Goal: Task Accomplishment & Management: Manage account settings

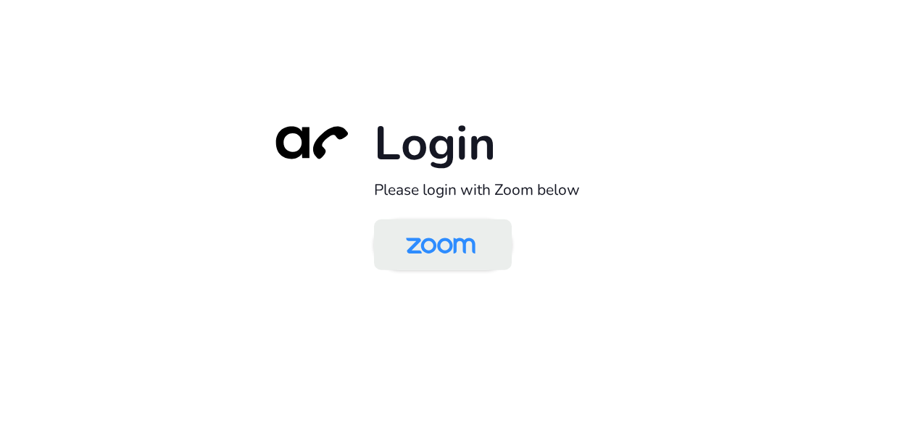
click at [443, 262] on img at bounding box center [440, 245] width 100 height 47
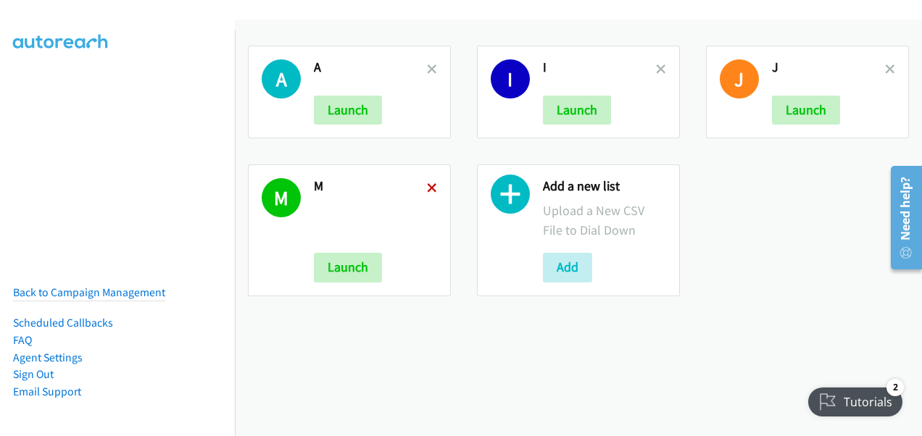
click at [430, 188] on icon at bounding box center [432, 189] width 10 height 10
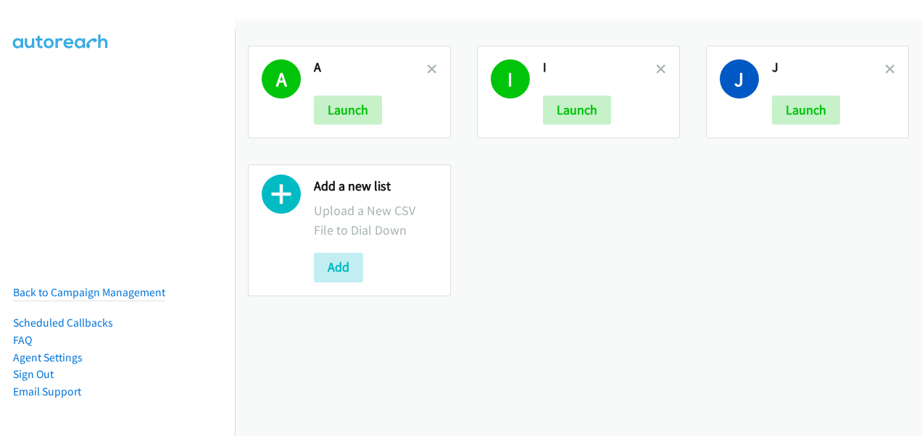
click at [427, 65] on icon at bounding box center [432, 70] width 10 height 10
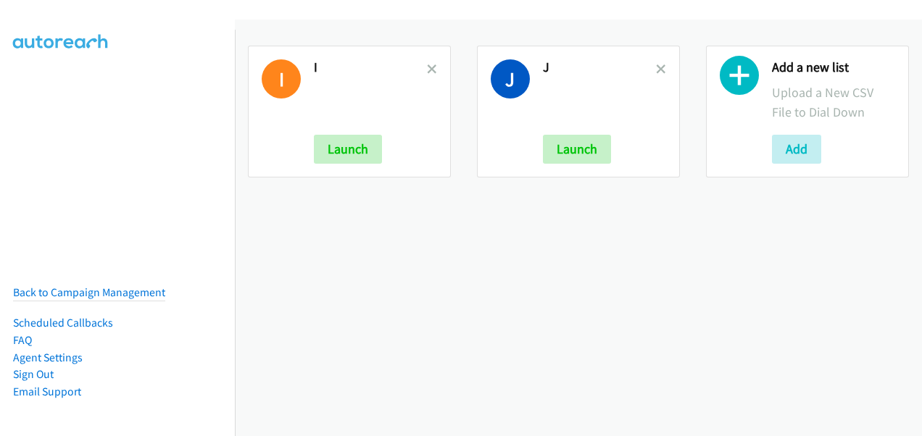
click at [416, 68] on h2 "I" at bounding box center [370, 67] width 113 height 17
click at [435, 67] on div "I I Launch" at bounding box center [349, 112] width 203 height 132
click at [430, 67] on icon at bounding box center [432, 70] width 10 height 10
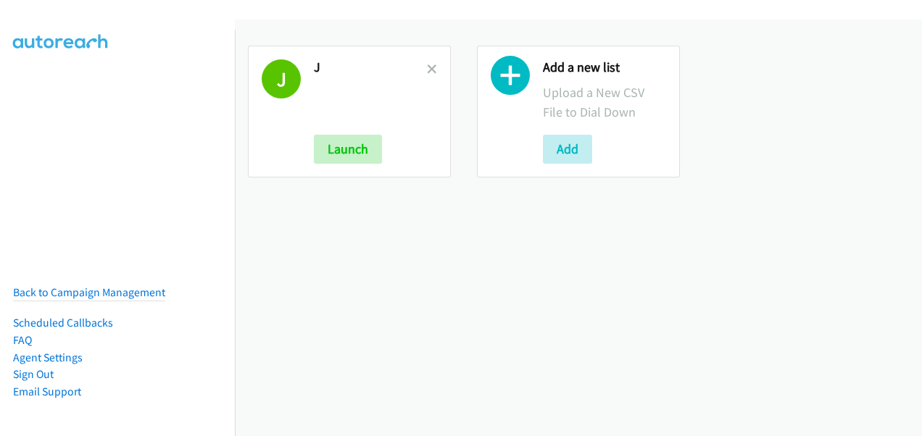
click at [427, 67] on icon at bounding box center [432, 70] width 10 height 10
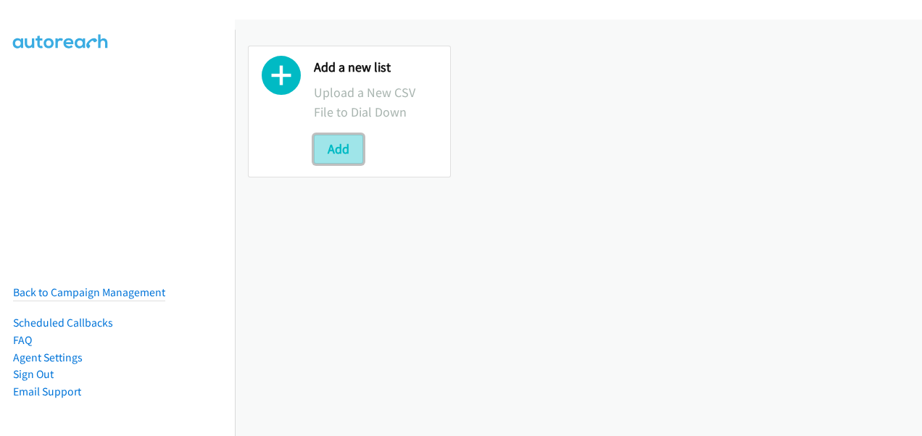
click at [345, 150] on button "Add" at bounding box center [338, 149] width 49 height 29
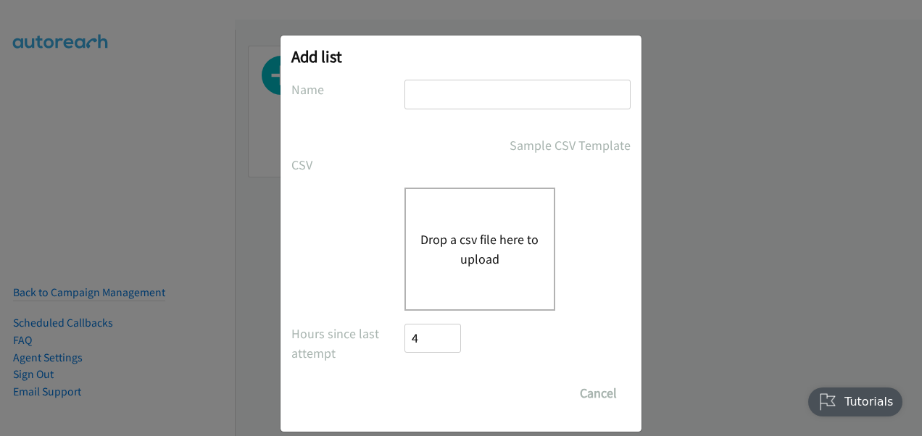
click at [463, 76] on div "Add list No phone fields were returned for that Report or List View Please uplo…" at bounding box center [460, 233] width 361 height 396
click at [459, 87] on input "text" at bounding box center [517, 95] width 226 height 30
type input "Zoom"
click at [439, 220] on div "Drop a csv file here to upload" at bounding box center [479, 249] width 151 height 123
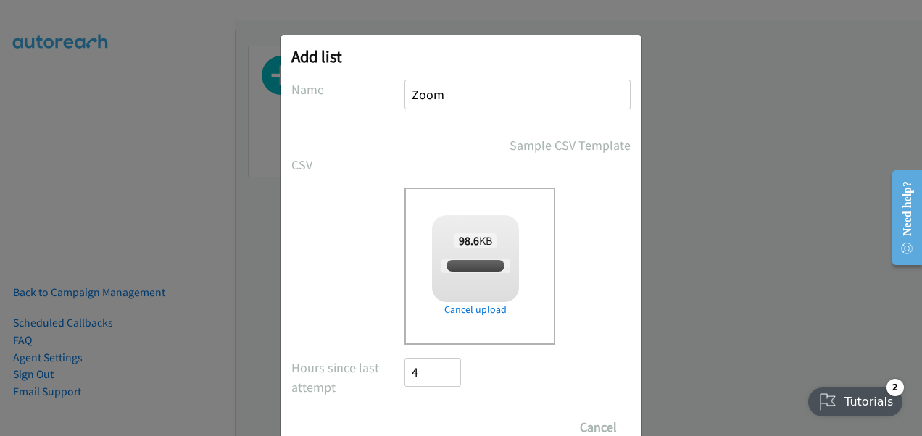
checkbox input "true"
click at [436, 425] on input "Save List" at bounding box center [442, 427] width 76 height 29
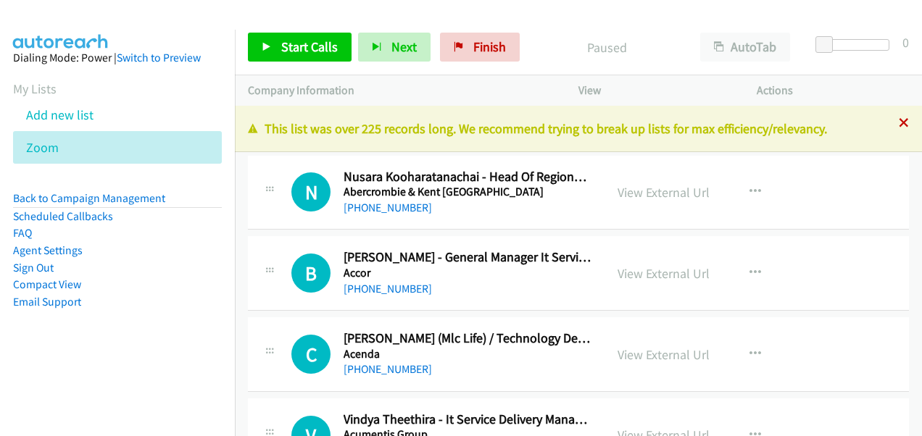
click at [898, 125] on icon at bounding box center [903, 124] width 10 height 10
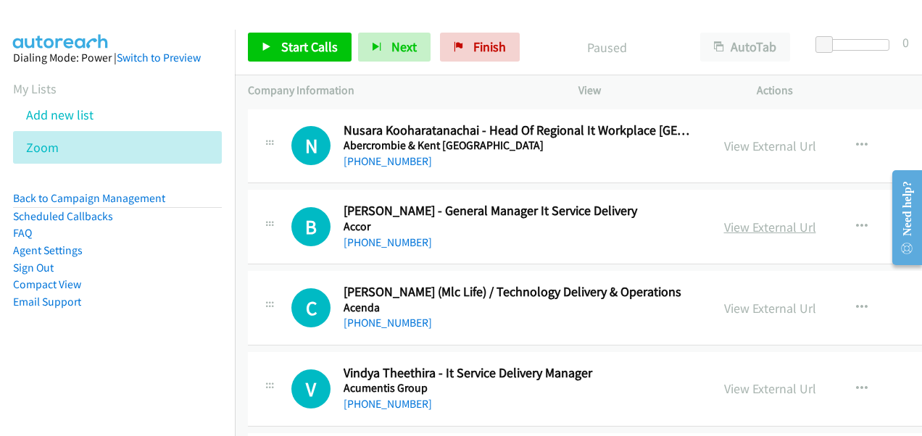
click at [736, 225] on link "View External Url" at bounding box center [770, 227] width 92 height 17
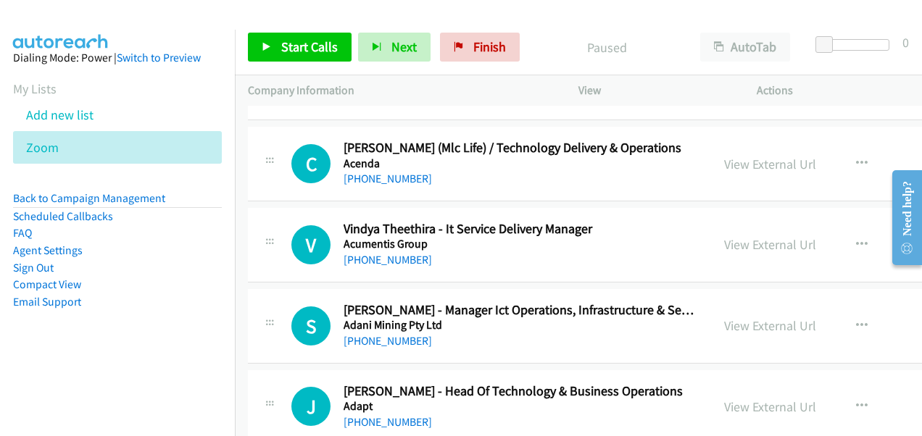
scroll to position [145, 0]
click at [735, 161] on link "View External Url" at bounding box center [770, 163] width 92 height 17
drag, startPoint x: 734, startPoint y: 241, endPoint x: 698, endPoint y: 226, distance: 39.0
click at [734, 241] on link "View External Url" at bounding box center [770, 243] width 92 height 17
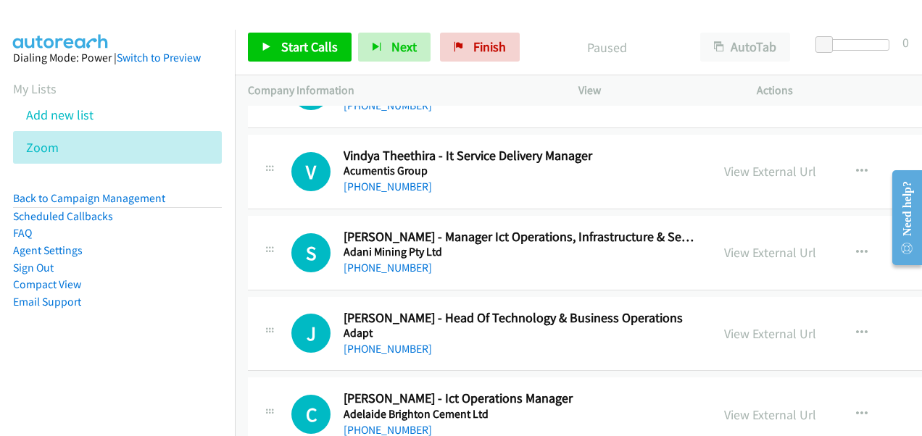
drag, startPoint x: 742, startPoint y: 254, endPoint x: 585, endPoint y: 184, distance: 171.2
click at [742, 254] on link "View External Url" at bounding box center [770, 252] width 92 height 17
click at [724, 334] on link "View External Url" at bounding box center [770, 333] width 92 height 17
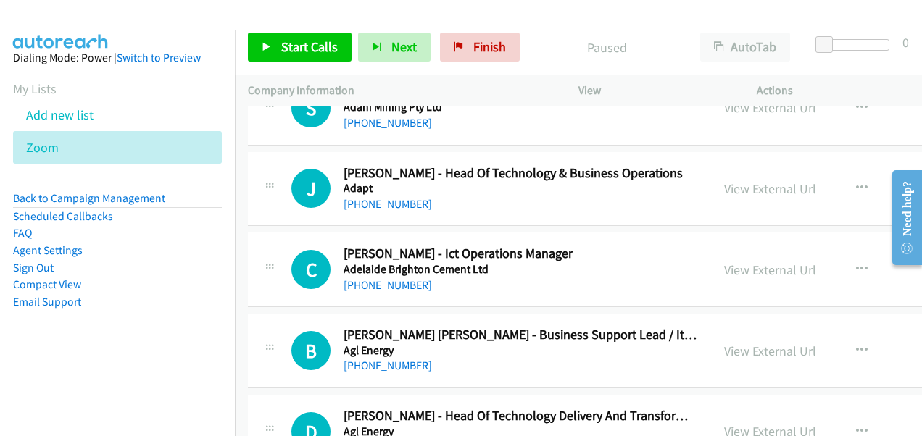
scroll to position [435, 0]
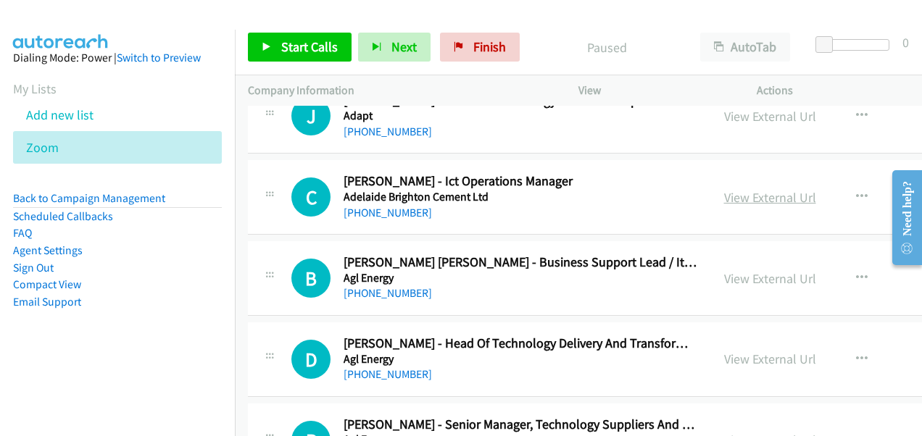
click at [755, 199] on link "View External Url" at bounding box center [770, 197] width 92 height 17
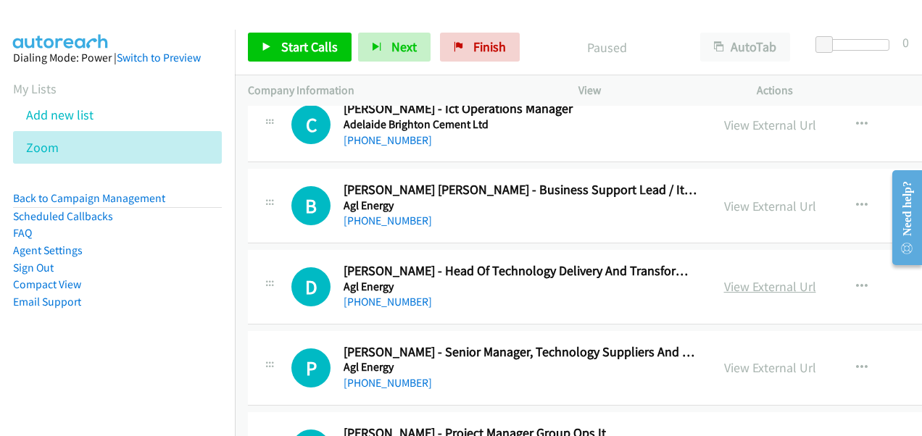
click at [737, 291] on link "View External Url" at bounding box center [770, 286] width 92 height 17
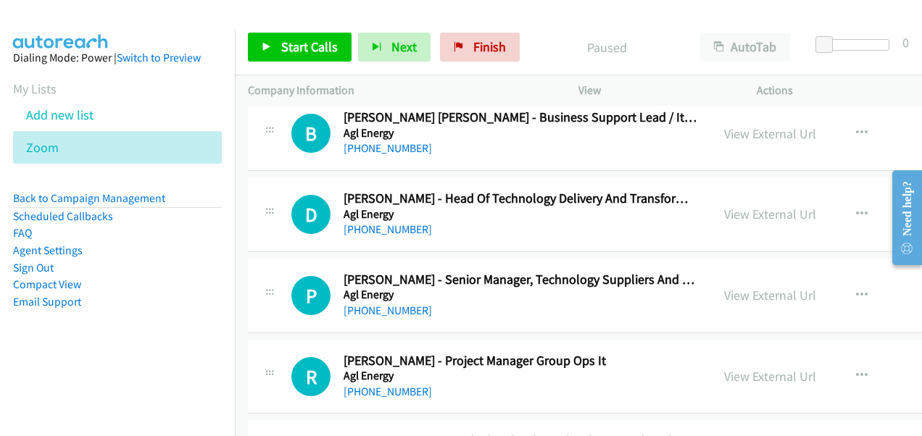
drag, startPoint x: 740, startPoint y: 288, endPoint x: 416, endPoint y: 84, distance: 383.5
click at [740, 288] on link "View External Url" at bounding box center [770, 295] width 92 height 17
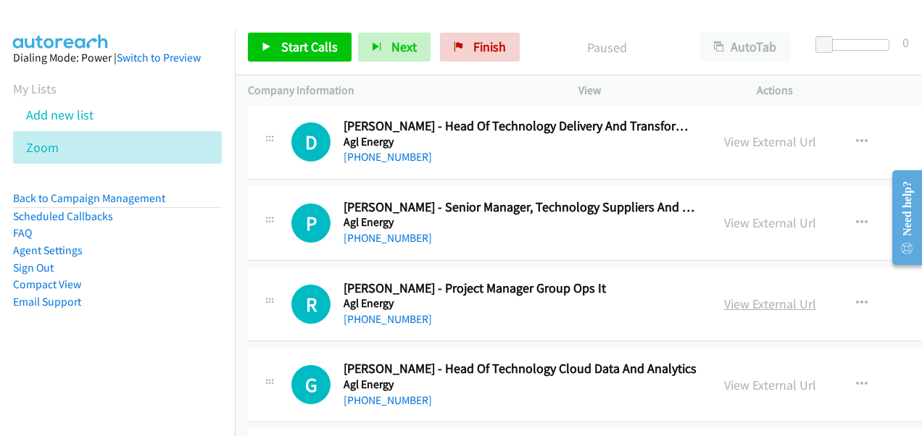
click at [736, 297] on link "View External Url" at bounding box center [770, 304] width 92 height 17
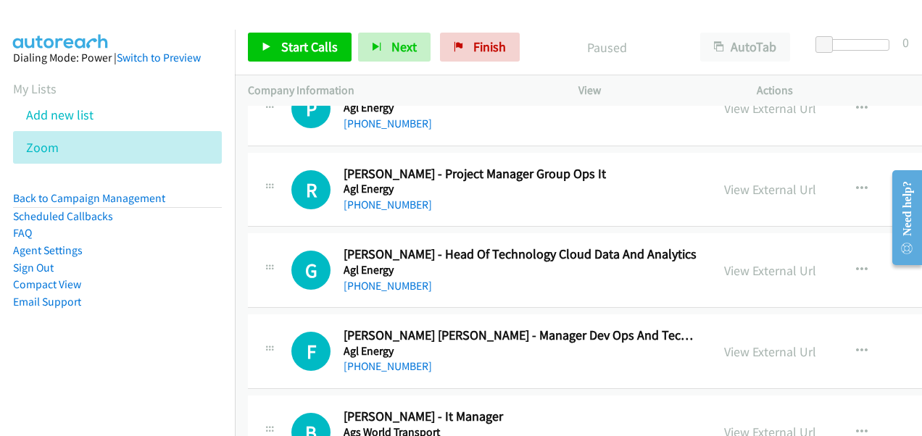
scroll to position [797, 0]
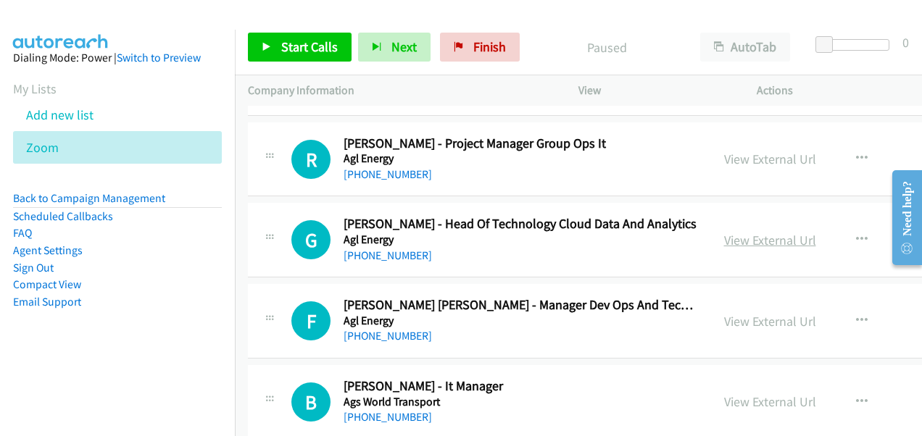
click at [728, 238] on link "View External Url" at bounding box center [770, 240] width 92 height 17
click at [741, 325] on link "View External Url" at bounding box center [770, 321] width 92 height 17
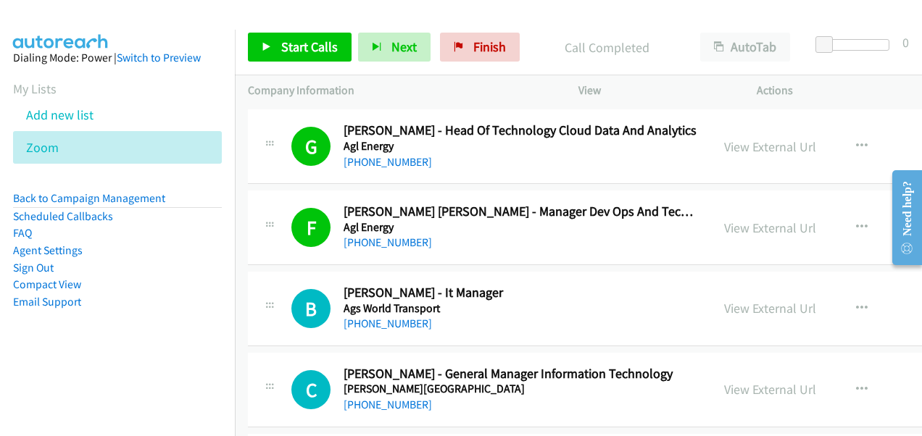
scroll to position [1014, 0]
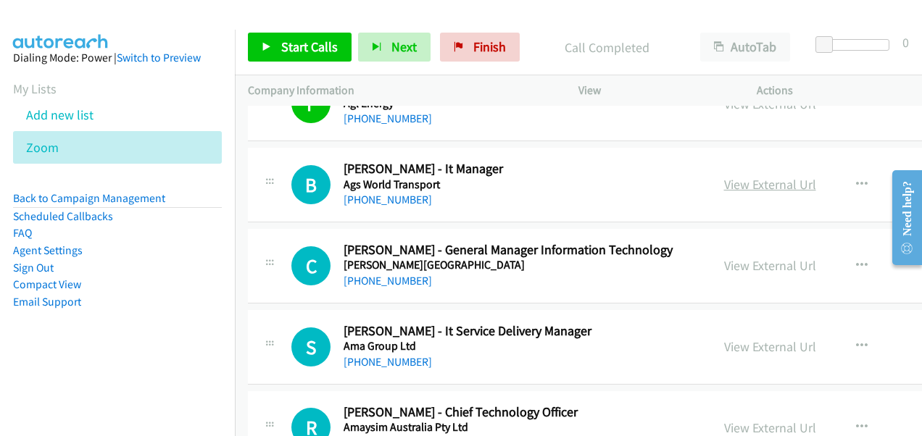
click at [742, 183] on link "View External Url" at bounding box center [770, 184] width 92 height 17
click at [738, 260] on link "View External Url" at bounding box center [770, 265] width 92 height 17
click at [740, 342] on link "View External Url" at bounding box center [770, 346] width 92 height 17
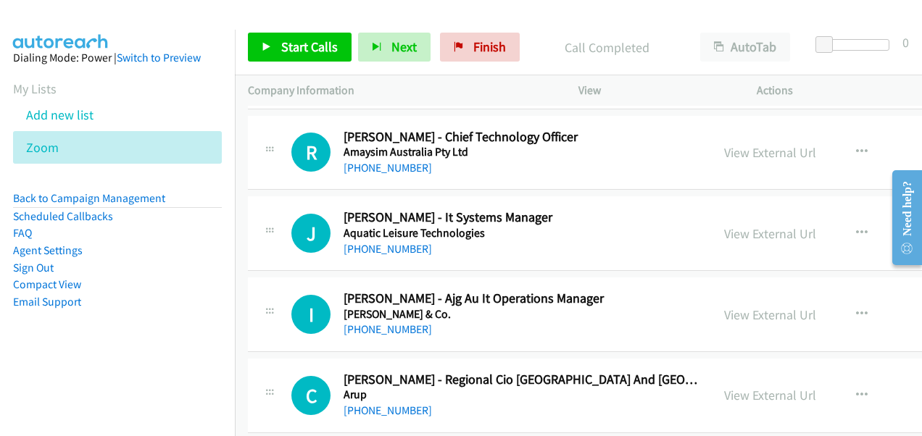
scroll to position [1304, 0]
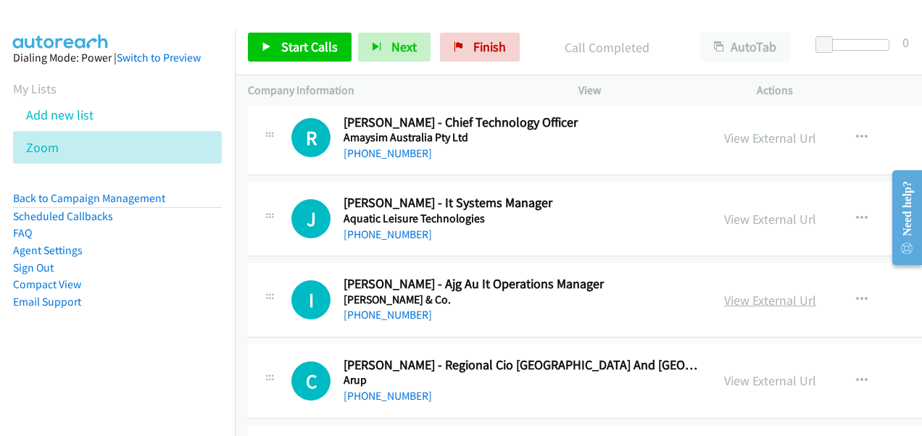
click at [735, 295] on link "View External Url" at bounding box center [770, 300] width 92 height 17
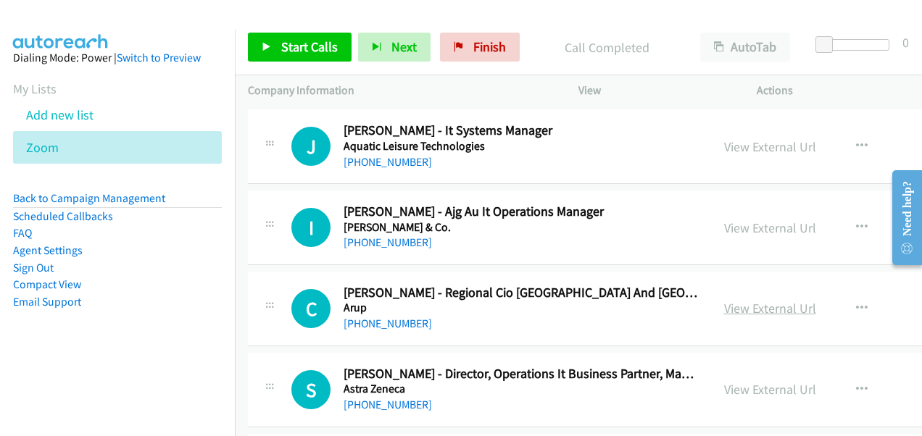
click at [758, 307] on link "View External Url" at bounding box center [770, 308] width 92 height 17
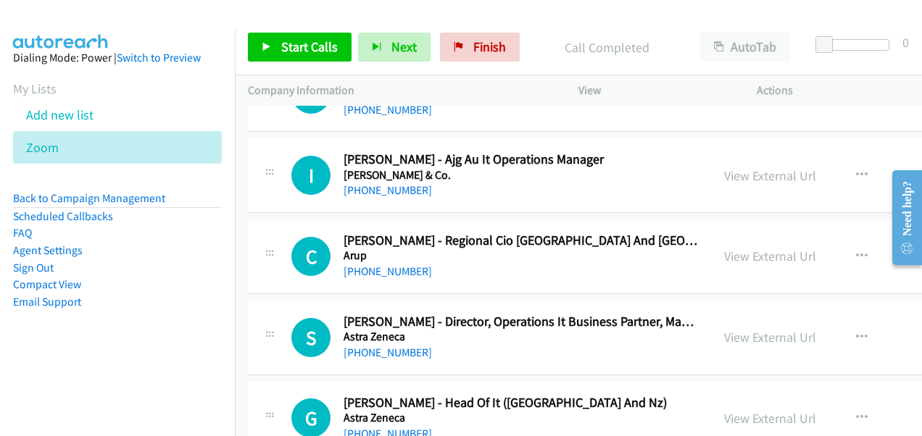
scroll to position [1449, 0]
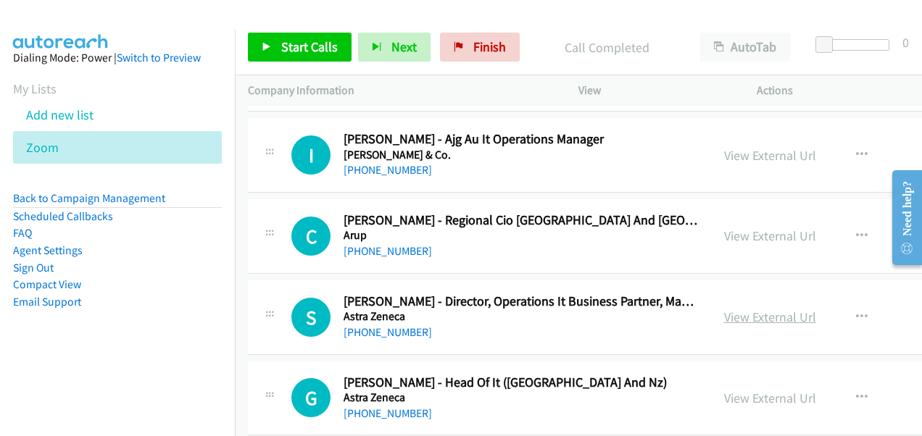
click at [735, 316] on link "View External Url" at bounding box center [770, 317] width 92 height 17
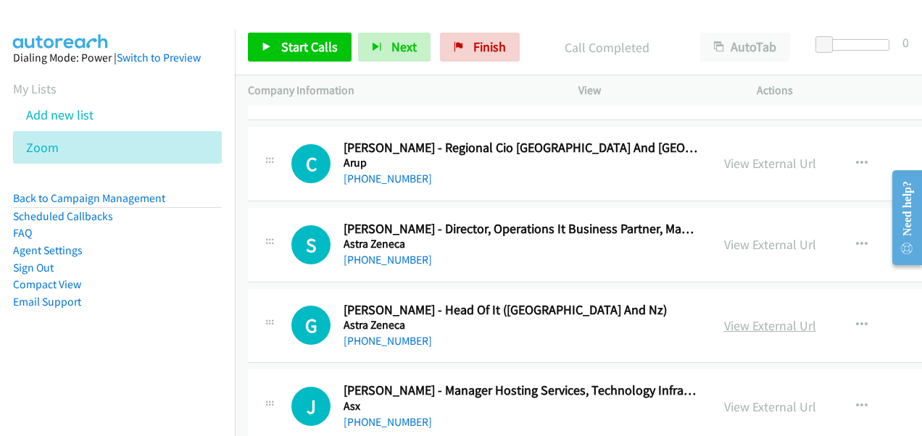
drag, startPoint x: 744, startPoint y: 320, endPoint x: 774, endPoint y: 328, distance: 31.5
click at [744, 320] on link "View External Url" at bounding box center [770, 325] width 92 height 17
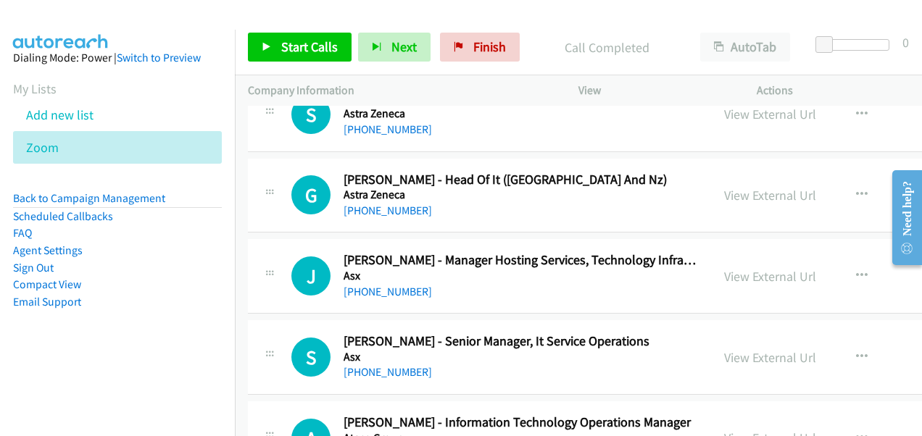
scroll to position [1666, 0]
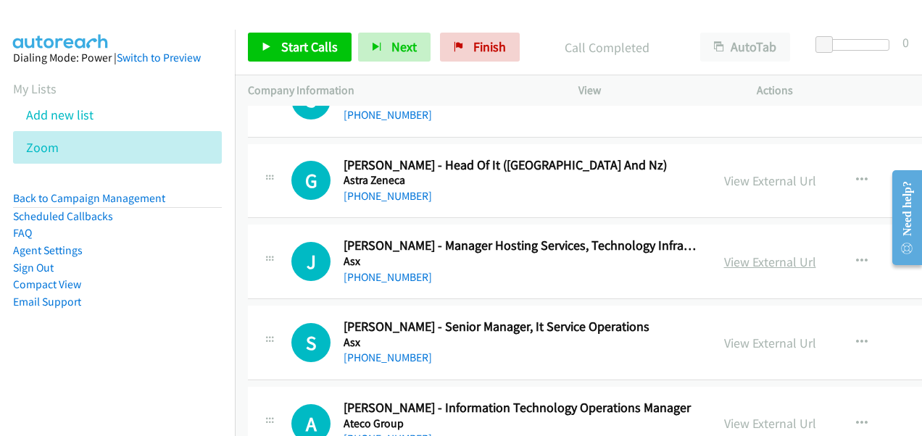
click at [731, 257] on link "View External Url" at bounding box center [770, 262] width 92 height 17
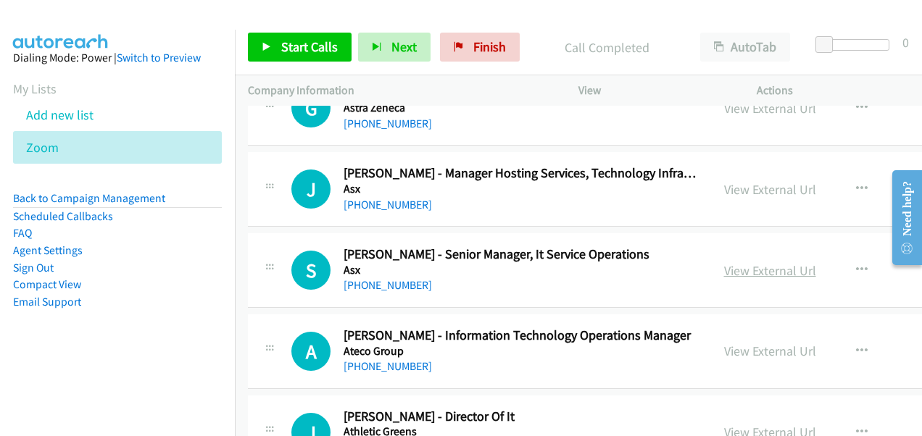
click at [729, 262] on link "View External Url" at bounding box center [770, 270] width 92 height 17
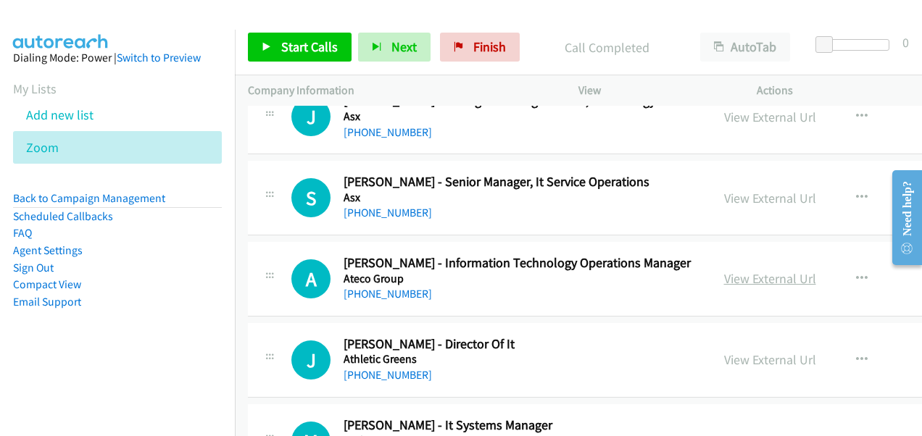
click at [738, 274] on link "View External Url" at bounding box center [770, 278] width 92 height 17
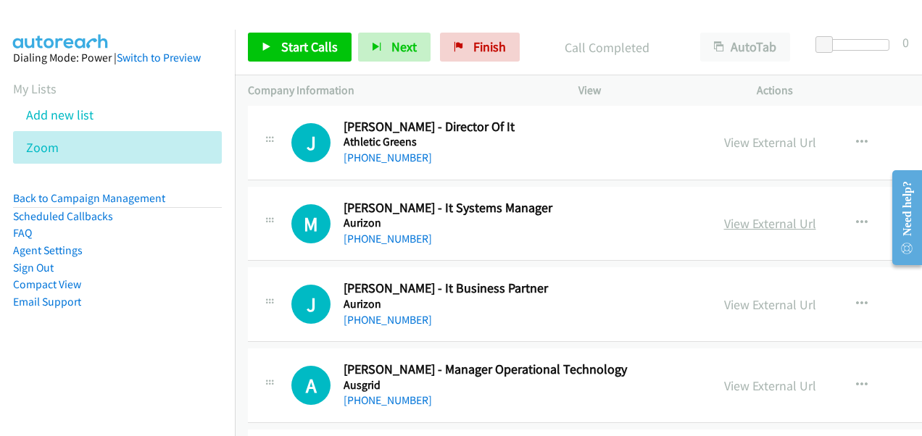
click at [724, 217] on link "View External Url" at bounding box center [770, 223] width 92 height 17
click at [741, 296] on link "View External Url" at bounding box center [770, 304] width 92 height 17
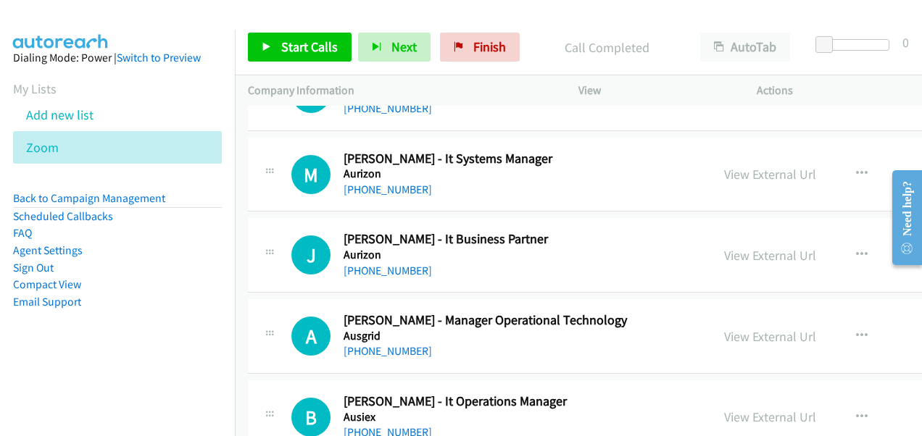
scroll to position [2101, 0]
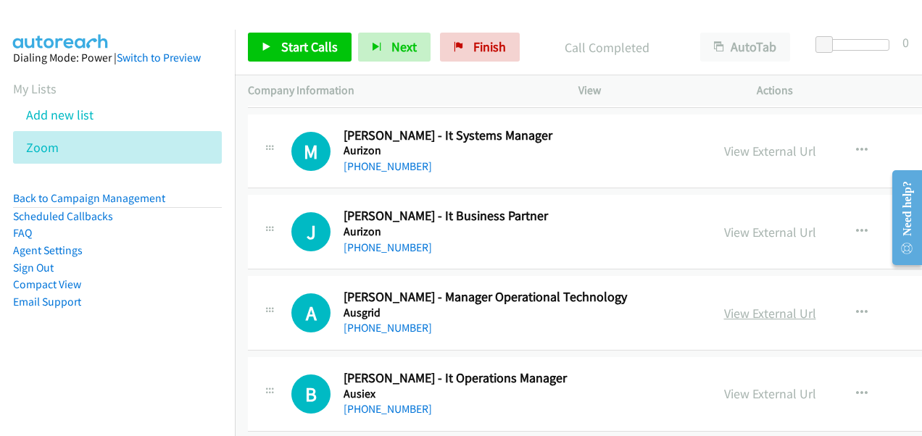
click at [724, 310] on link "View External Url" at bounding box center [770, 313] width 92 height 17
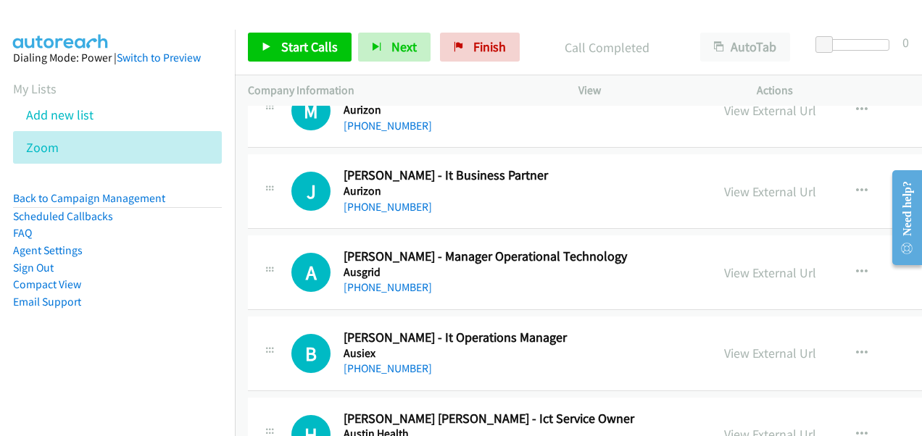
scroll to position [2318, 0]
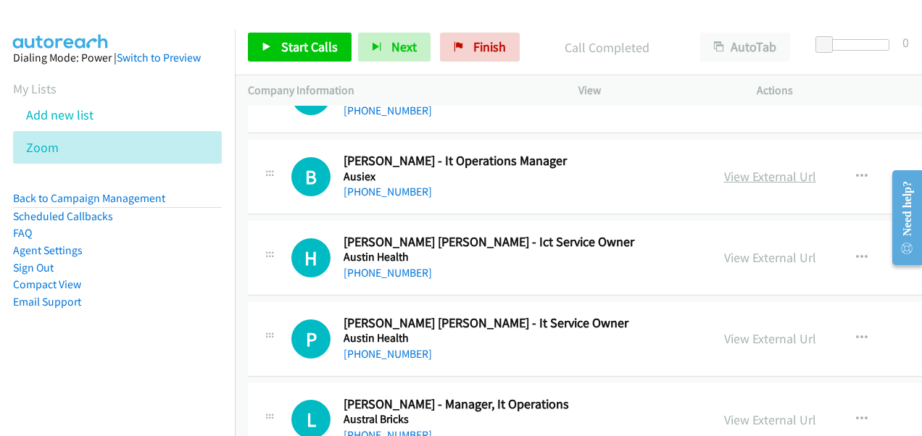
click at [724, 176] on link "View External Url" at bounding box center [770, 176] width 92 height 17
click at [740, 251] on link "View External Url" at bounding box center [770, 257] width 92 height 17
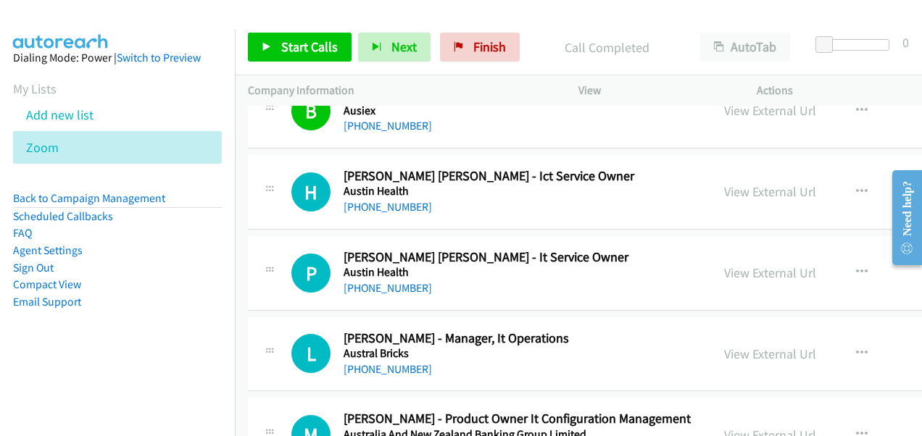
scroll to position [2463, 0]
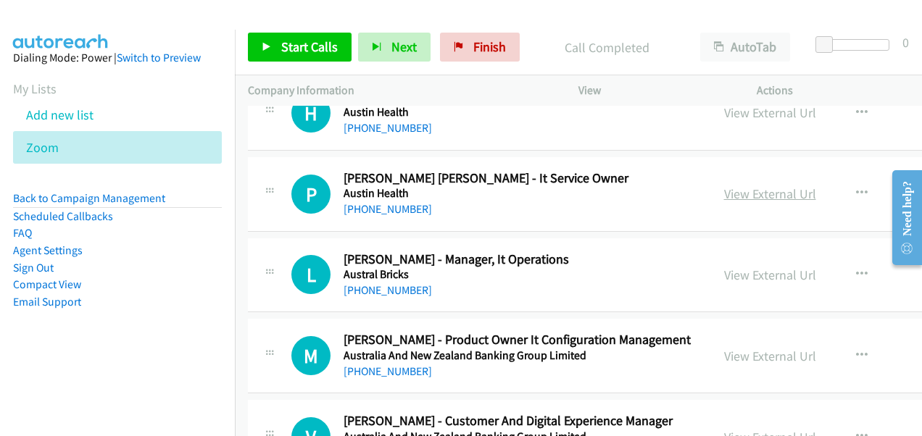
click at [735, 185] on link "View External Url" at bounding box center [770, 193] width 92 height 17
click at [732, 270] on link "View External Url" at bounding box center [770, 275] width 92 height 17
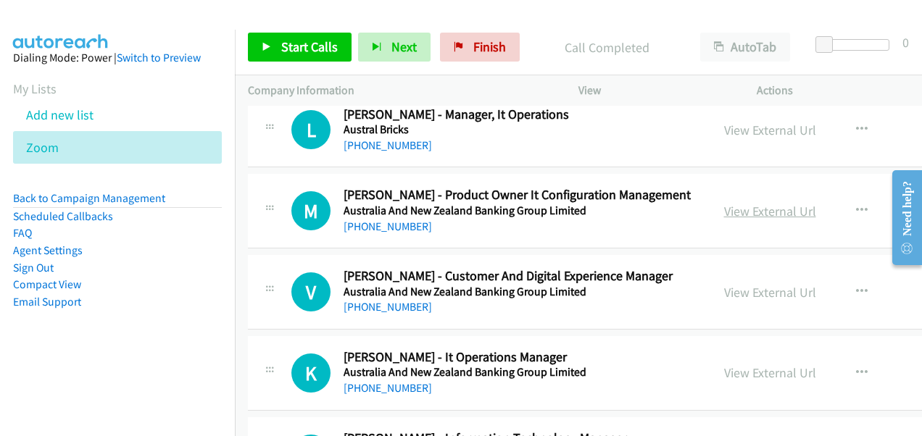
click at [745, 207] on link "View External Url" at bounding box center [770, 211] width 92 height 17
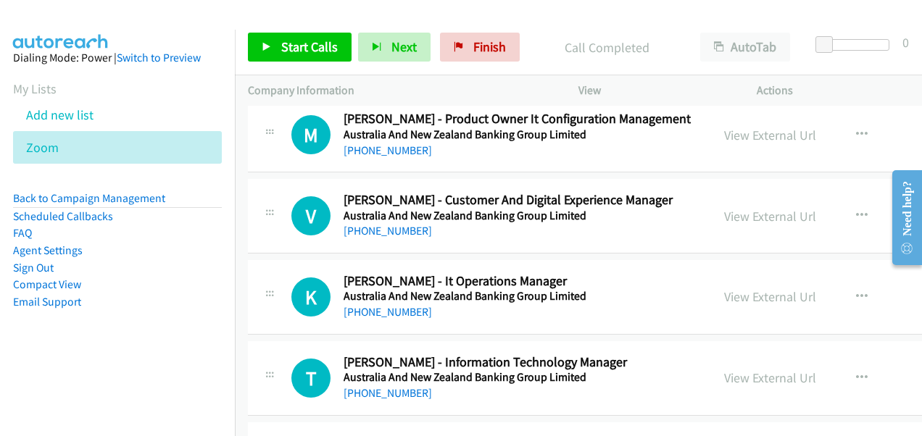
scroll to position [2753, 0]
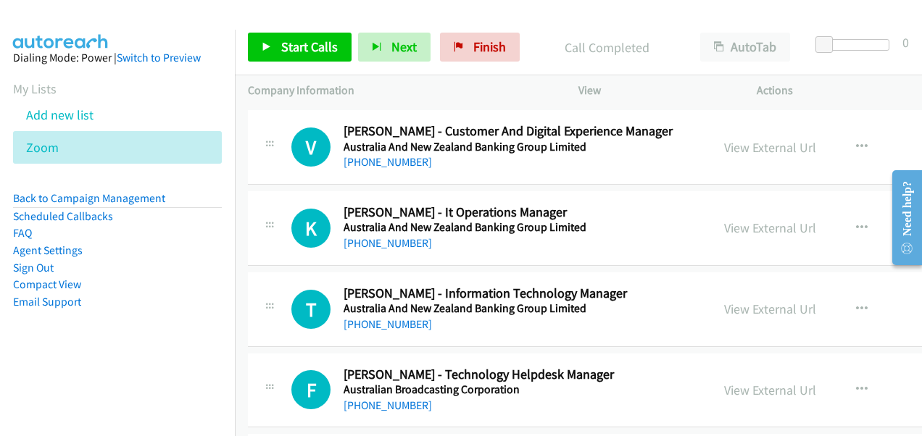
drag, startPoint x: 743, startPoint y: 214, endPoint x: 562, endPoint y: 201, distance: 181.6
click at [743, 220] on link "View External Url" at bounding box center [770, 228] width 92 height 17
click at [724, 301] on link "View External Url" at bounding box center [770, 309] width 92 height 17
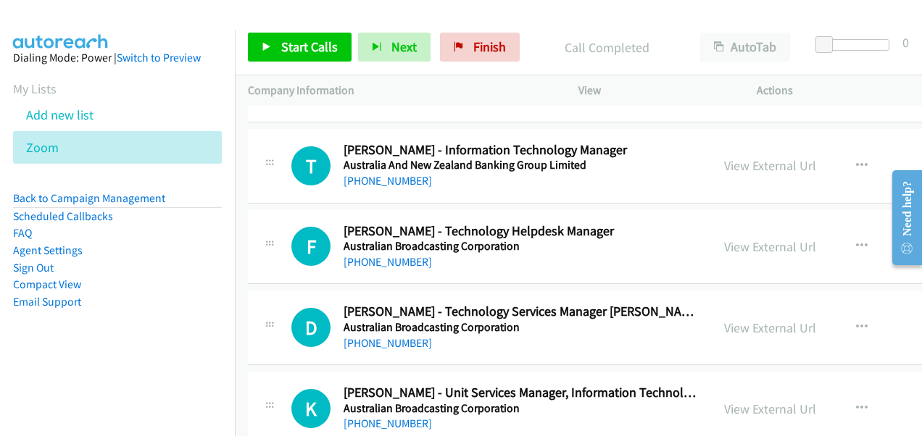
scroll to position [2898, 0]
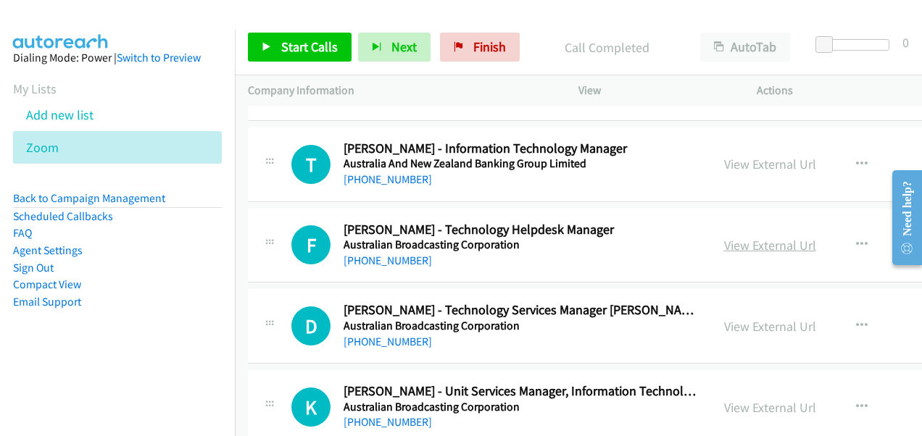
click at [756, 242] on link "View External Url" at bounding box center [770, 245] width 92 height 17
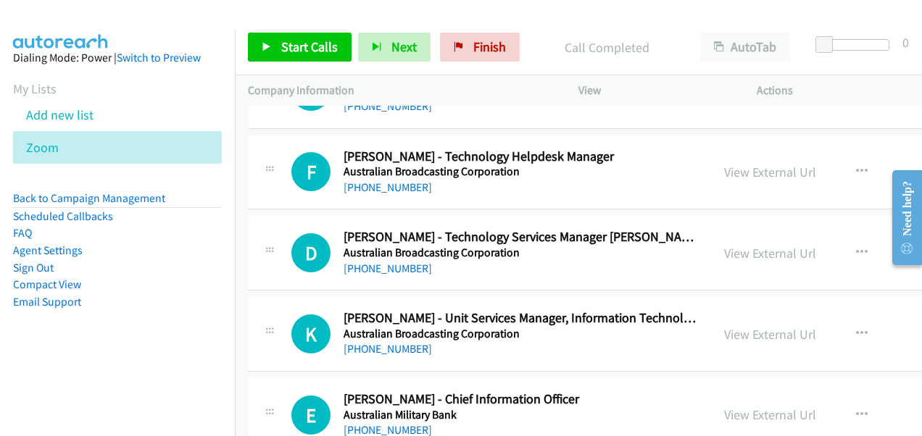
scroll to position [3043, 0]
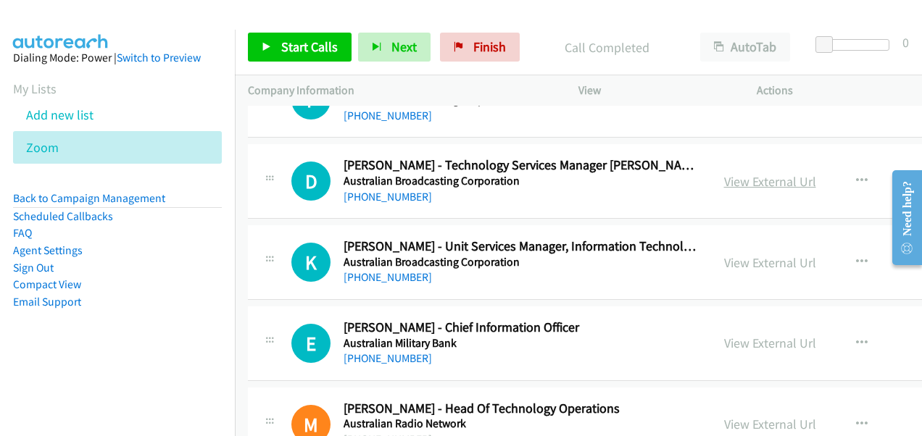
click at [740, 175] on link "View External Url" at bounding box center [770, 181] width 92 height 17
click at [732, 254] on link "View External Url" at bounding box center [770, 262] width 92 height 17
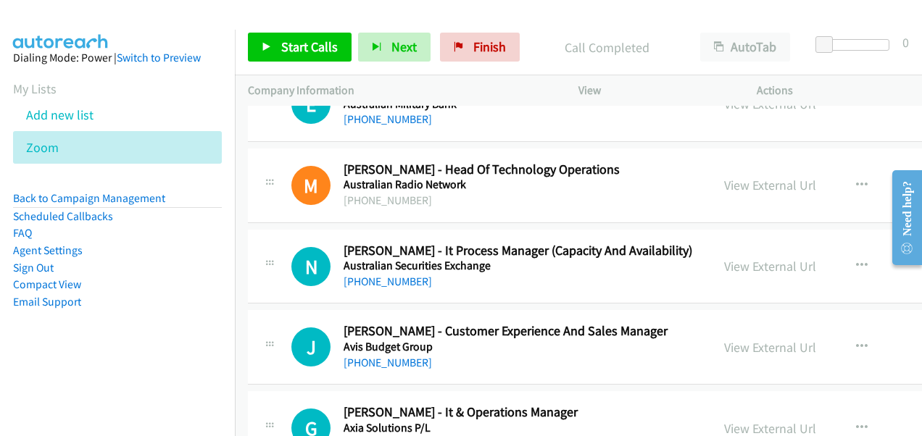
scroll to position [3260, 0]
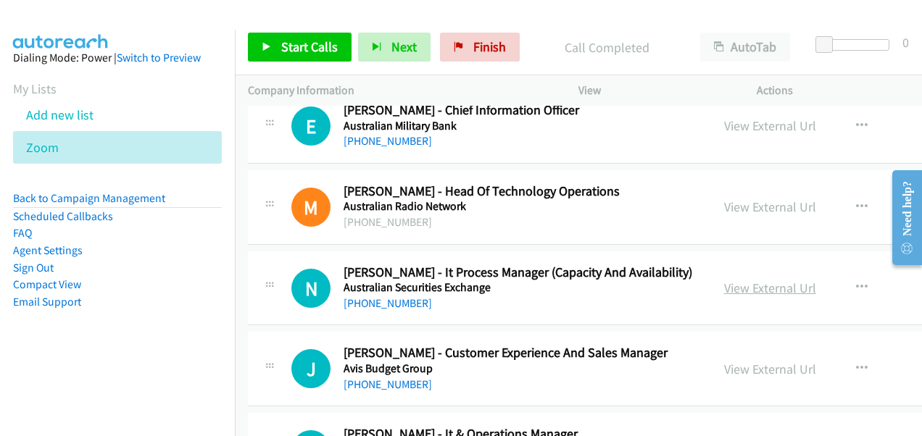
click at [729, 280] on link "View External Url" at bounding box center [770, 288] width 92 height 17
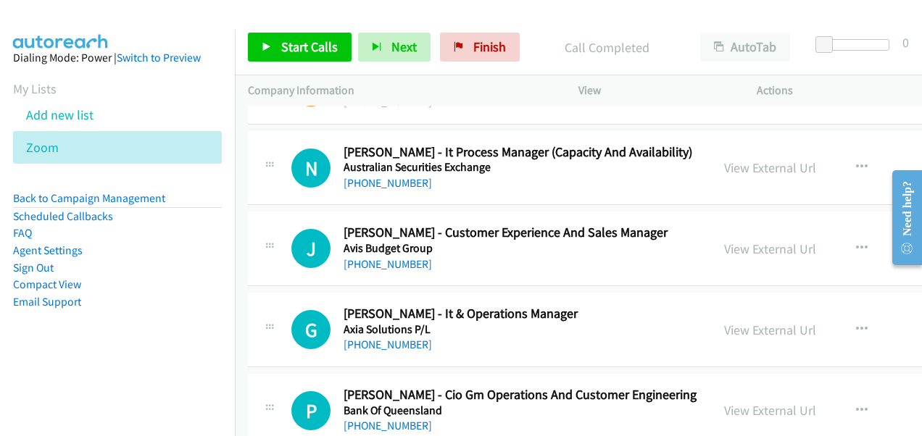
scroll to position [3477, 0]
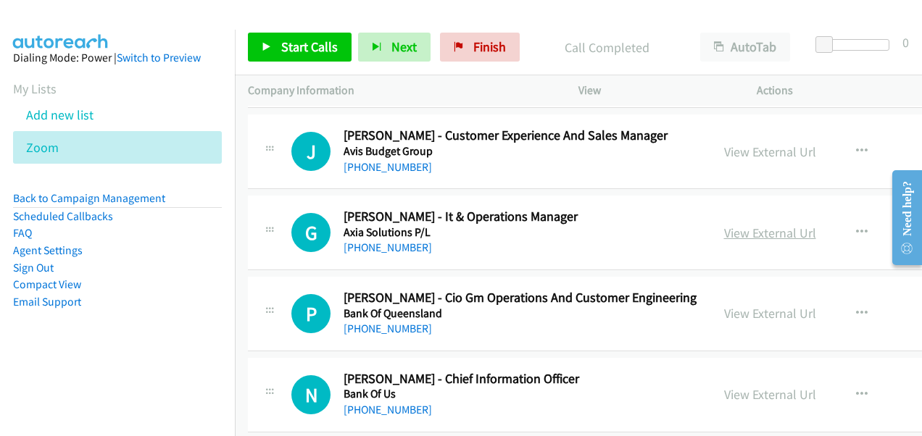
click at [739, 227] on link "View External Url" at bounding box center [770, 233] width 92 height 17
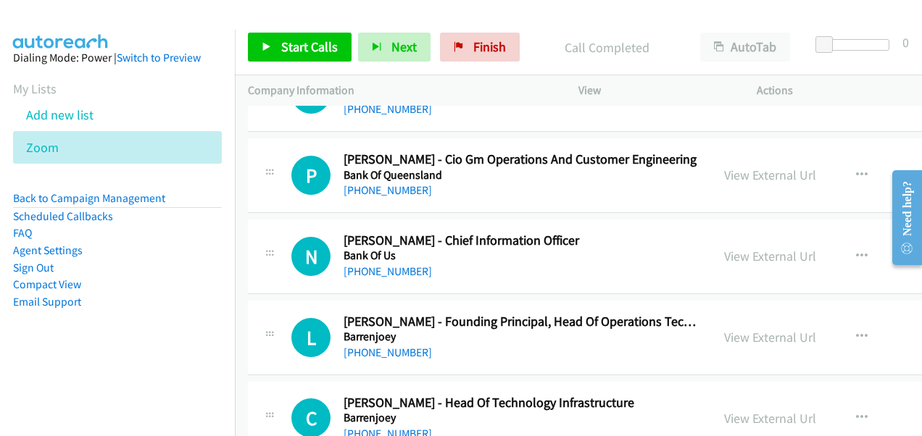
scroll to position [3622, 0]
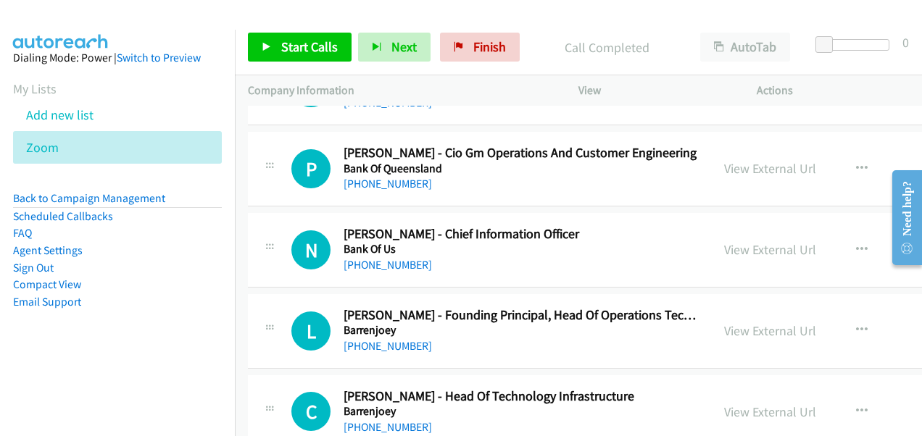
drag, startPoint x: 735, startPoint y: 237, endPoint x: 552, endPoint y: 173, distance: 193.4
click at [735, 241] on link "View External Url" at bounding box center [770, 249] width 92 height 17
click at [727, 322] on link "View External Url" at bounding box center [770, 330] width 92 height 17
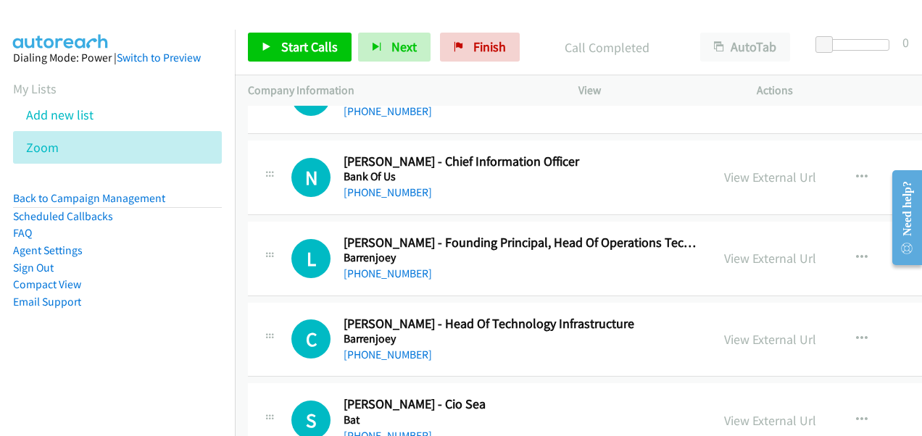
scroll to position [3840, 0]
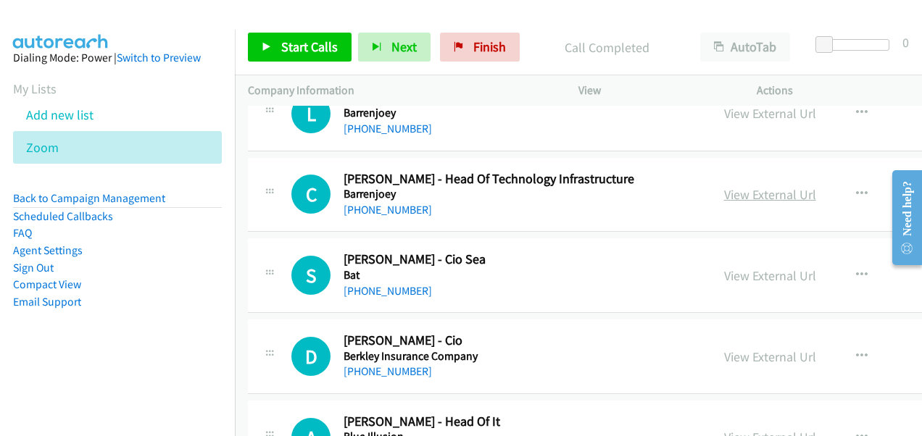
click at [743, 186] on link "View External Url" at bounding box center [770, 194] width 92 height 17
